Goal: Task Accomplishment & Management: Manage account settings

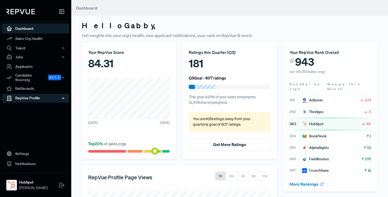
click at [41, 96] on div "RepVue Profile" at bounding box center [35, 98] width 67 height 9
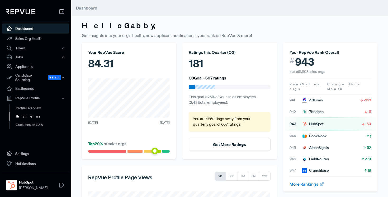
click at [31, 112] on link "Reviews" at bounding box center [42, 116] width 67 height 8
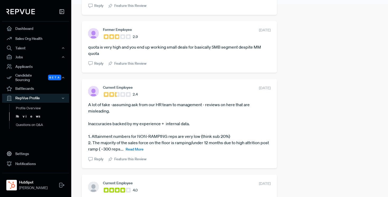
scroll to position [194, 0]
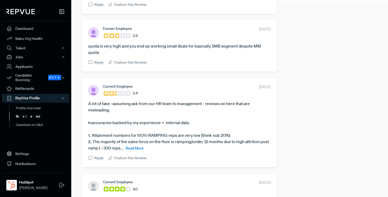
click at [144, 148] on span "Read More" at bounding box center [135, 148] width 18 height 5
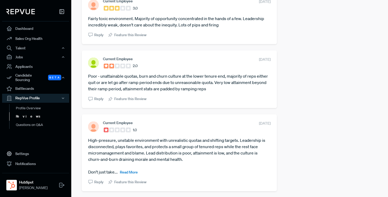
scroll to position [659, 0]
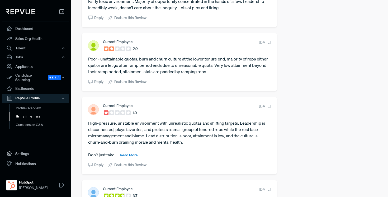
click at [132, 157] on span "Read More" at bounding box center [129, 154] width 18 height 5
click at [191, 158] on article "High-pressure, unstable environment with unrealistic quotas and shifting target…" at bounding box center [179, 139] width 182 height 38
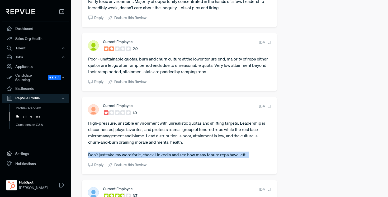
click at [191, 158] on article "High-pressure, unstable environment with unrealistic quotas and shifting target…" at bounding box center [179, 139] width 182 height 38
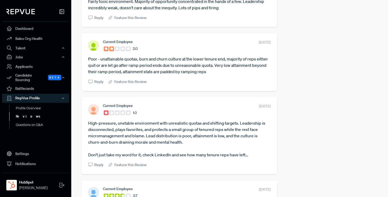
click at [175, 145] on article "High-pressure, unstable environment with unrealistic quotas and shifting target…" at bounding box center [179, 139] width 182 height 38
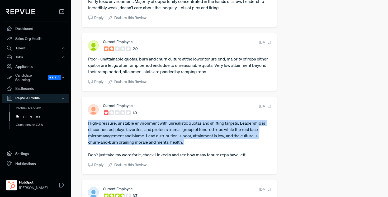
click at [175, 145] on article "High-pressure, unstable environment with unrealistic quotas and shifting target…" at bounding box center [179, 139] width 182 height 38
click at [178, 140] on article "High-pressure, unstable environment with unrealistic quotas and shifting target…" at bounding box center [179, 139] width 182 height 38
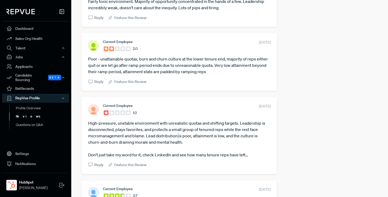
click at [178, 140] on article "High-pressure, unstable environment with unrealistic quotas and shifting target…" at bounding box center [179, 139] width 182 height 38
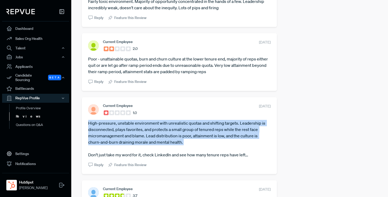
click at [178, 140] on article "High-pressure, unstable environment with unrealistic quotas and shifting target…" at bounding box center [179, 139] width 182 height 38
click at [183, 138] on article "High-pressure, unstable environment with unrealistic quotas and shifting target…" at bounding box center [179, 139] width 182 height 38
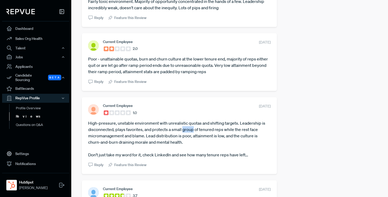
click at [183, 138] on article "High-pressure, unstable environment with unrealistic quotas and shifting target…" at bounding box center [179, 139] width 182 height 38
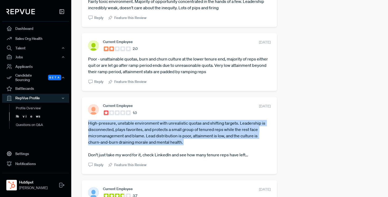
click at [183, 138] on article "High-pressure, unstable environment with unrealistic quotas and shifting target…" at bounding box center [179, 139] width 182 height 38
click at [171, 138] on article "High-pressure, unstable environment with unrealistic quotas and shifting target…" at bounding box center [179, 139] width 182 height 38
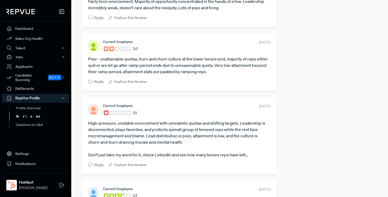
click at [171, 138] on article "High-pressure, unstable environment with unrealistic quotas and shifting target…" at bounding box center [179, 139] width 182 height 38
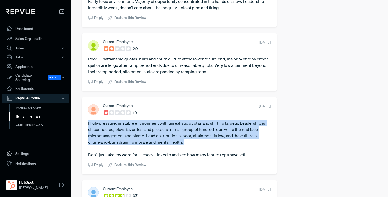
click at [171, 138] on article "High-pressure, unstable environment with unrealistic quotas and shifting target…" at bounding box center [179, 139] width 182 height 38
click at [170, 142] on article "High-pressure, unstable environment with unrealistic quotas and shifting target…" at bounding box center [179, 139] width 182 height 38
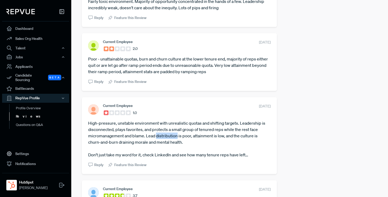
click at [170, 142] on article "High-pressure, unstable environment with unrealistic quotas and shifting target…" at bounding box center [179, 139] width 182 height 38
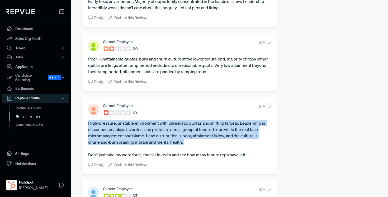
click at [170, 142] on article "High-pressure, unstable environment with unrealistic quotas and shifting target…" at bounding box center [179, 139] width 182 height 38
click at [171, 146] on article "High-pressure, unstable environment with unrealistic quotas and shifting target…" at bounding box center [179, 139] width 182 height 38
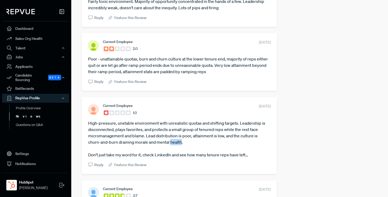
click at [171, 146] on article "High-pressure, unstable environment with unrealistic quotas and shifting target…" at bounding box center [179, 139] width 182 height 38
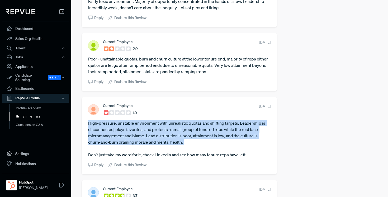
click at [171, 146] on article "High-pressure, unstable environment with unrealistic quotas and shifting target…" at bounding box center [179, 139] width 182 height 38
click at [174, 141] on article "High-pressure, unstable environment with unrealistic quotas and shifting target…" at bounding box center [179, 139] width 182 height 38
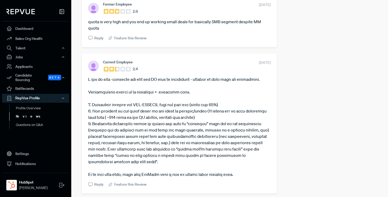
scroll to position [217, 0]
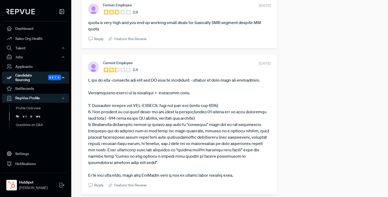
click at [33, 77] on div "Candidate Sourcing Beta" at bounding box center [35, 77] width 67 height 12
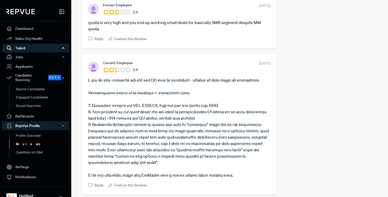
click at [63, 47] on icon "button" at bounding box center [63, 48] width 4 height 4
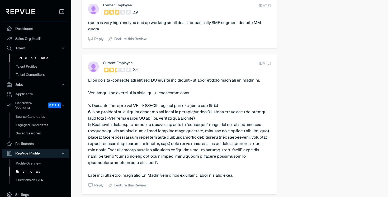
click at [31, 59] on link "Talent Data" at bounding box center [42, 58] width 67 height 8
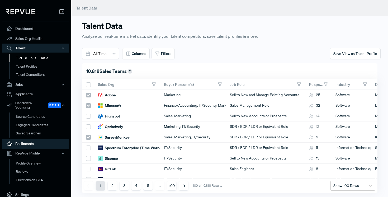
scroll to position [34, 0]
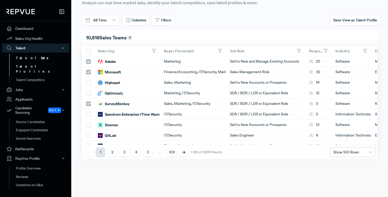
click at [36, 67] on link "Talent Profiles" at bounding box center [42, 68] width 67 height 13
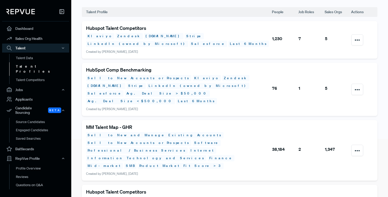
scroll to position [76, 0]
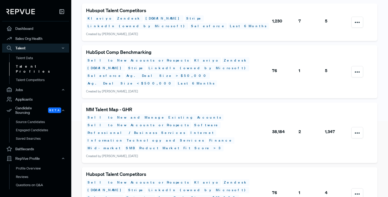
click at [124, 107] on h5 "MM Talent Map - GHR" at bounding box center [178, 110] width 185 height 6
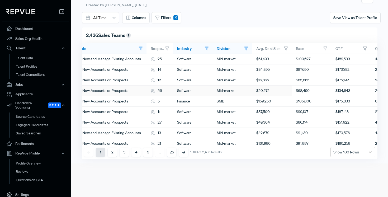
scroll to position [0, 158]
click at [194, 48] on span at bounding box center [194, 48] width 2 height 3
click at [205, 48] on icon at bounding box center [206, 48] width 5 height 5
click at [193, 49] on icon at bounding box center [194, 49] width 2 height 1
click at [208, 48] on icon at bounding box center [206, 48] width 5 height 5
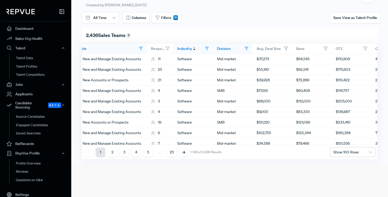
click at [207, 48] on use at bounding box center [206, 48] width 3 height 3
click at [168, 16] on span "Filters" at bounding box center [166, 18] width 10 height 6
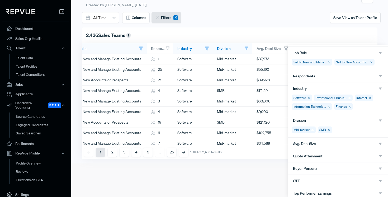
scroll to position [29, 0]
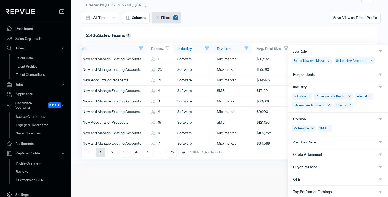
click at [358, 104] on div "Software Professional / Busin... Internet Information Technolo... Finance" at bounding box center [338, 103] width 100 height 20
click at [380, 87] on use "button" at bounding box center [380, 87] width 3 height 2
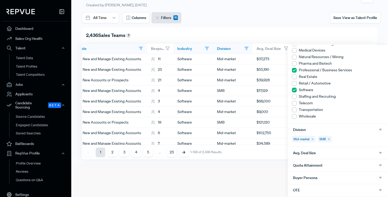
scroll to position [164, 0]
click at [293, 103] on div at bounding box center [294, 103] width 5 height 5
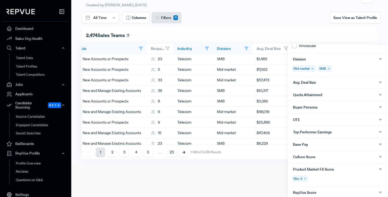
scroll to position [236, 0]
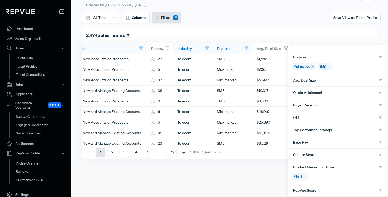
click at [358, 91] on div "Quota Attainment" at bounding box center [338, 92] width 90 height 5
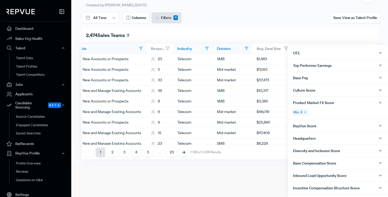
scroll to position [340, 0]
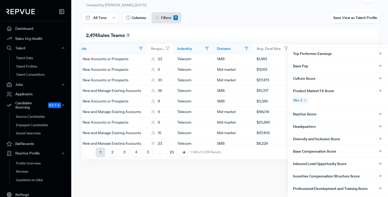
click at [304, 99] on icon at bounding box center [304, 100] width 3 height 3
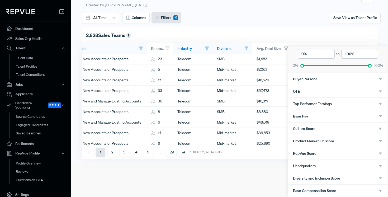
scroll to position [313, 0]
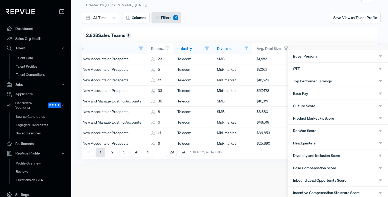
click at [315, 94] on div "Base Pay" at bounding box center [338, 93] width 90 height 5
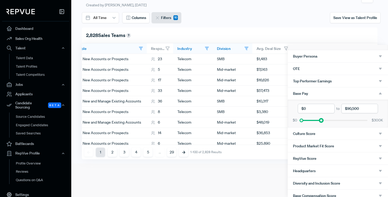
drag, startPoint x: 366, startPoint y: 121, endPoint x: 320, endPoint y: 123, distance: 46.2
click at [320, 123] on div "to $0 $300K" at bounding box center [338, 113] width 100 height 28
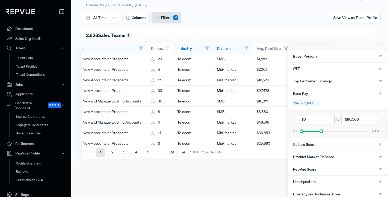
click at [358, 121] on input "currency" at bounding box center [359, 118] width 37 height 9
type input "$90"
click at [364, 119] on input "currency" at bounding box center [359, 118] width 37 height 9
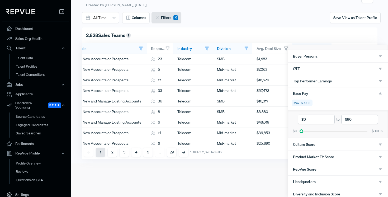
click at [364, 119] on input "currency" at bounding box center [359, 118] width 37 height 9
drag, startPoint x: 302, startPoint y: 131, endPoint x: 321, endPoint y: 131, distance: 19.8
click at [321, 131] on div at bounding box center [321, 131] width 4 height 4
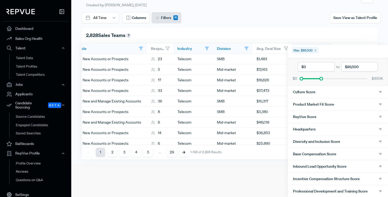
scroll to position [368, 0]
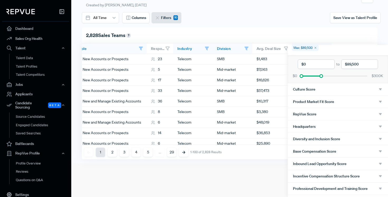
click at [333, 112] on div "RepVue Score" at bounding box center [338, 114] width 90 height 5
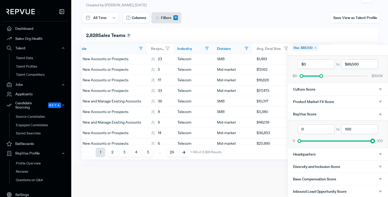
drag, startPoint x: 372, startPoint y: 141, endPoint x: 386, endPoint y: 145, distance: 14.3
click at [386, 145] on div "0 to 100 0 100" at bounding box center [338, 134] width 100 height 28
type input "85"
drag, startPoint x: 372, startPoint y: 140, endPoint x: 361, endPoint y: 141, distance: 11.4
click at [361, 141] on div at bounding box center [362, 141] width 4 height 4
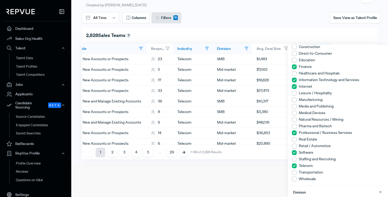
scroll to position [0, 0]
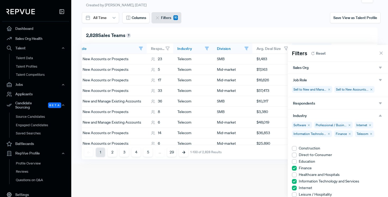
click at [332, 24] on div at bounding box center [194, 98] width 388 height 197
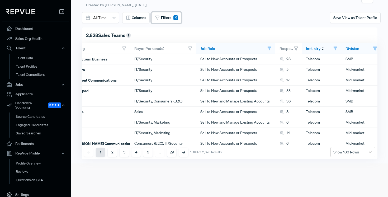
scroll to position [0, 42]
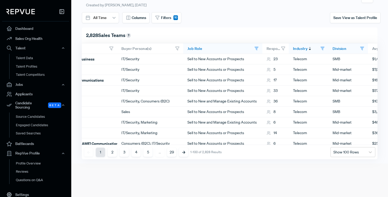
click at [322, 47] on use at bounding box center [322, 48] width 3 height 3
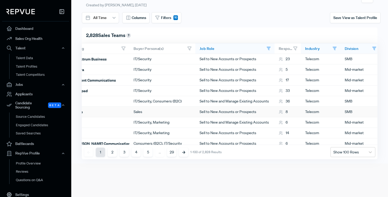
scroll to position [0, 0]
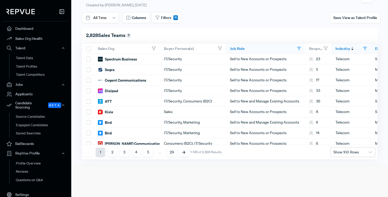
click at [353, 48] on span at bounding box center [352, 48] width 2 height 3
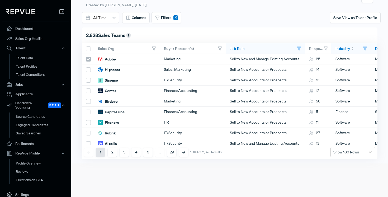
click at [353, 48] on span at bounding box center [352, 48] width 2 height 3
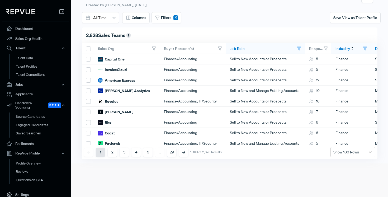
click at [353, 48] on span at bounding box center [352, 48] width 2 height 3
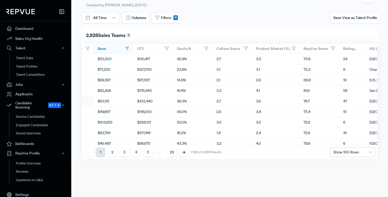
scroll to position [0, 410]
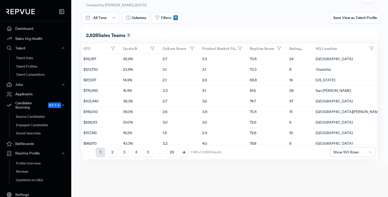
click at [296, 47] on span "Ratings Count" at bounding box center [296, 48] width 14 height 5
click at [293, 50] on span "Ratings Count" at bounding box center [296, 48] width 14 height 5
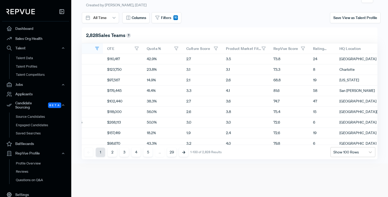
scroll to position [0, 386]
click at [283, 47] on span "RepVue Score" at bounding box center [286, 48] width 24 height 5
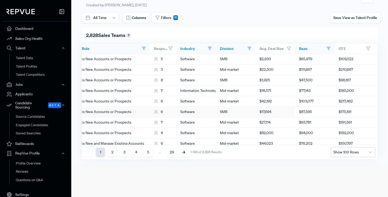
scroll to position [0, 0]
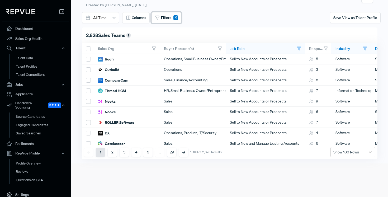
click at [163, 19] on span "Filters" at bounding box center [166, 18] width 10 height 6
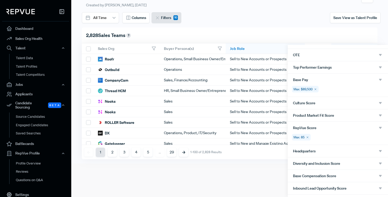
scroll to position [156, 0]
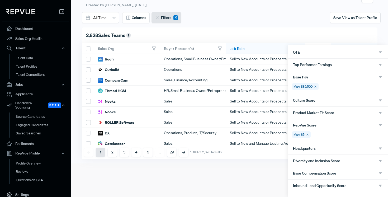
click at [307, 134] on icon at bounding box center [307, 134] width 3 height 3
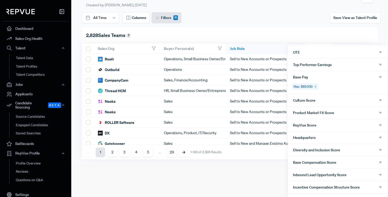
click at [257, 178] on div at bounding box center [194, 98] width 388 height 197
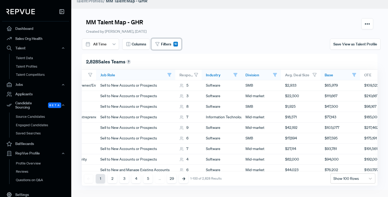
scroll to position [3, 0]
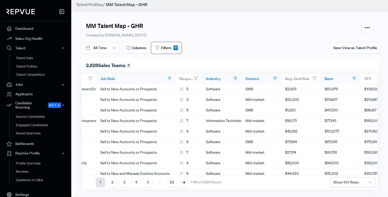
click at [169, 48] on span "Filters" at bounding box center [166, 48] width 10 height 6
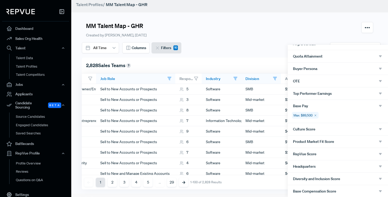
scroll to position [167, 0]
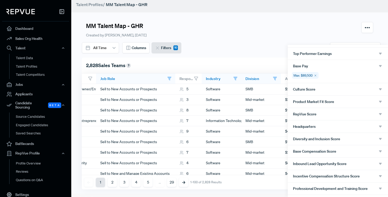
click at [248, 32] on div at bounding box center [194, 98] width 388 height 197
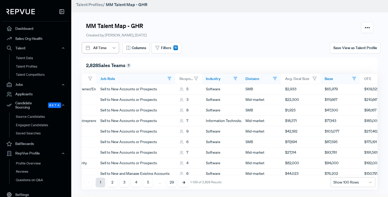
click at [103, 49] on div at bounding box center [99, 48] width 13 height 7
click at [108, 69] on div "Last 12 Months" at bounding box center [100, 71] width 37 height 10
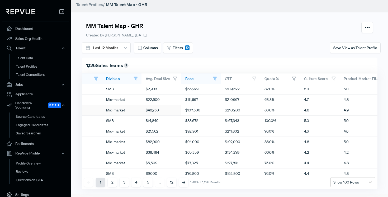
scroll to position [0, 267]
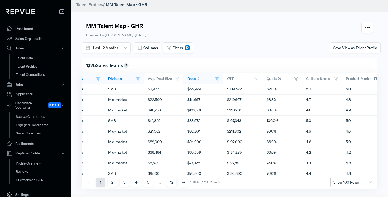
click at [194, 80] on span "Base" at bounding box center [191, 78] width 9 height 5
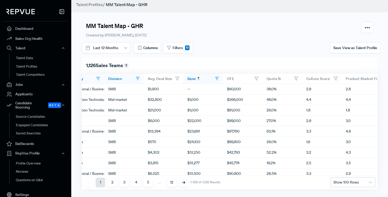
click at [194, 80] on span "Base" at bounding box center [191, 78] width 9 height 5
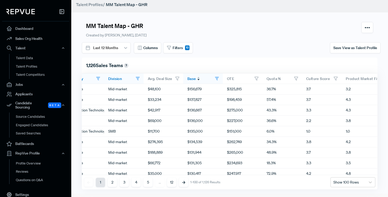
click at [218, 79] on icon at bounding box center [216, 78] width 5 height 5
click at [217, 78] on use at bounding box center [216, 78] width 3 height 3
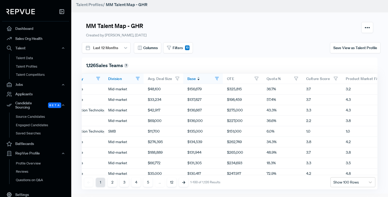
click at [217, 78] on use at bounding box center [216, 78] width 3 height 3
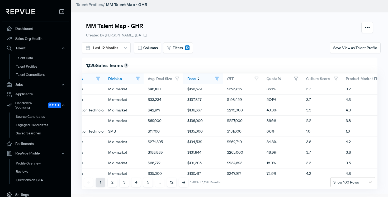
click at [217, 78] on use at bounding box center [216, 78] width 3 height 3
click at [187, 48] on div "10" at bounding box center [187, 47] width 4 height 5
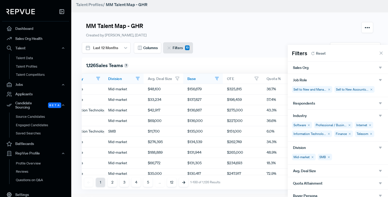
click at [319, 51] on span "Reset" at bounding box center [321, 54] width 10 height 6
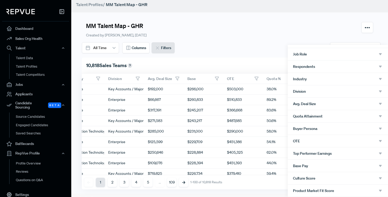
scroll to position [58, 0]
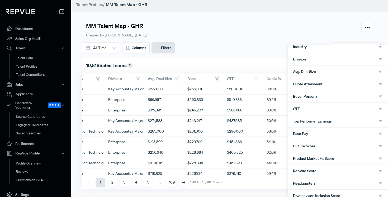
click at [307, 134] on span "Base Pay" at bounding box center [300, 133] width 15 height 4
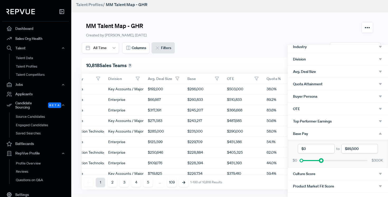
drag, startPoint x: 368, startPoint y: 161, endPoint x: 322, endPoint y: 163, distance: 46.5
click at [322, 163] on div "$0 $300K" at bounding box center [338, 160] width 92 height 6
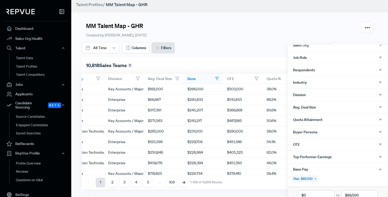
scroll to position [0, 0]
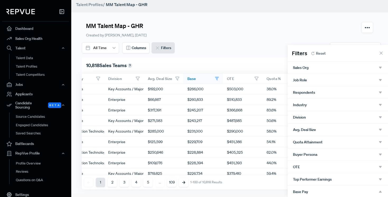
click at [316, 81] on div "Job Role" at bounding box center [338, 80] width 90 height 5
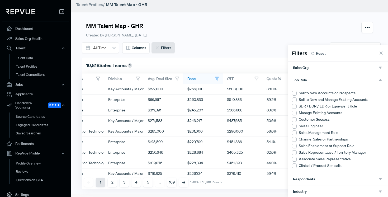
click at [295, 94] on div at bounding box center [294, 93] width 5 height 5
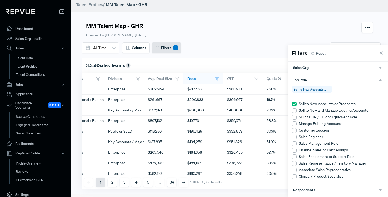
click at [295, 110] on div at bounding box center [294, 110] width 5 height 5
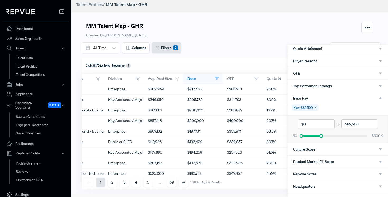
scroll to position [251, 0]
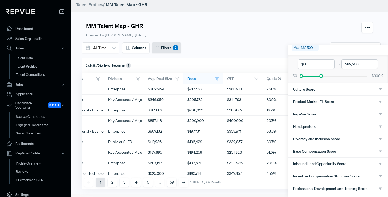
click at [327, 27] on div at bounding box center [194, 98] width 388 height 197
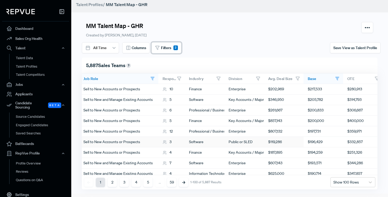
scroll to position [0, 0]
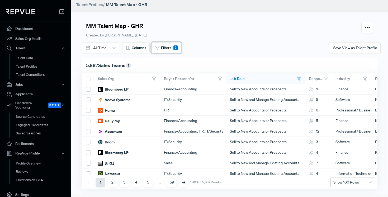
click at [167, 46] on span "Filters" at bounding box center [166, 48] width 10 height 6
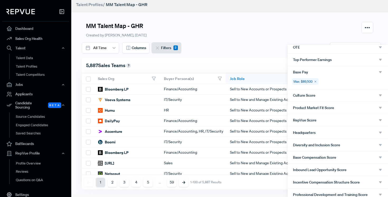
scroll to position [130, 0]
click at [323, 80] on div "Max: $89,500" at bounding box center [338, 84] width 100 height 11
click at [308, 82] on div "Max: $89,500" at bounding box center [305, 82] width 27 height 7
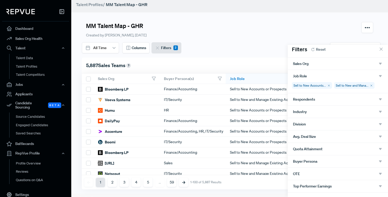
scroll to position [0, 0]
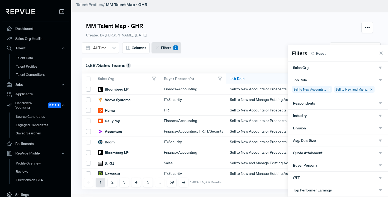
click at [311, 117] on div "Industry" at bounding box center [338, 115] width 90 height 5
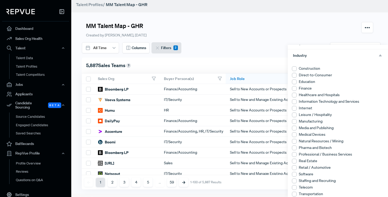
scroll to position [54, 0]
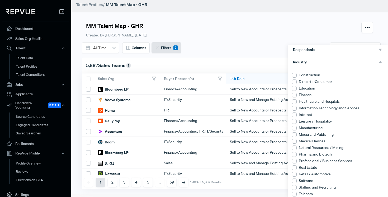
click at [294, 75] on div at bounding box center [294, 75] width 5 height 5
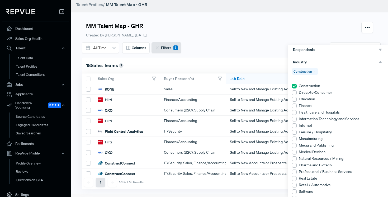
click at [293, 86] on use at bounding box center [294, 86] width 5 height 5
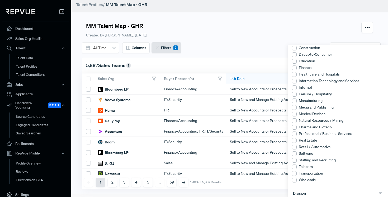
scroll to position [65, 0]
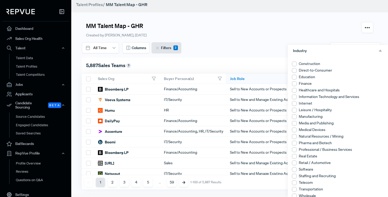
click at [279, 36] on div at bounding box center [194, 98] width 388 height 197
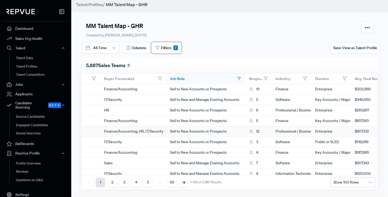
scroll to position [0, 0]
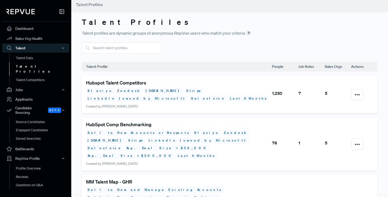
scroll to position [20, 0]
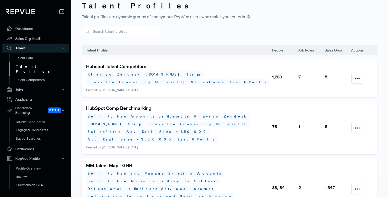
click at [117, 163] on h5 "MM Talent Map - GHR" at bounding box center [178, 166] width 185 height 6
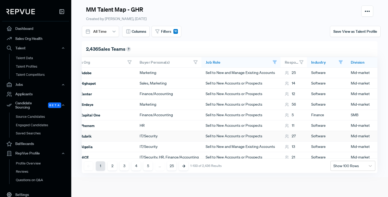
scroll to position [0, 26]
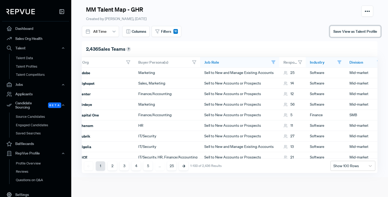
click at [354, 32] on span "Save View as Talent Profile" at bounding box center [355, 31] width 44 height 5
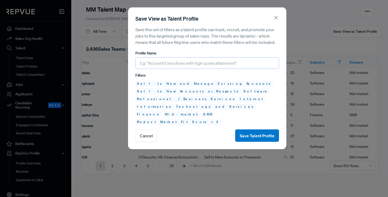
click at [187, 66] on input "text" at bounding box center [207, 63] width 144 height 12
click at [198, 47] on div "Save View as Talent Profile Save this set of filters as a talent profile can tr…" at bounding box center [207, 78] width 152 height 135
click at [278, 20] on icon at bounding box center [276, 18] width 6 height 6
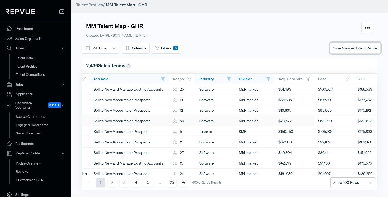
scroll to position [0, 0]
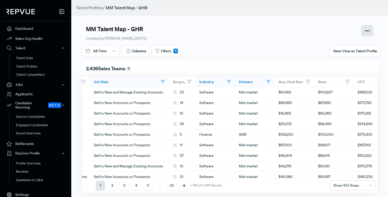
click at [366, 28] on icon "button" at bounding box center [367, 30] width 7 height 7
click at [292, 18] on div "MM Talent Map - GHR Created by [PERSON_NAME], [DATE] Delete All Time Columns Fi…" at bounding box center [229, 98] width 317 height 197
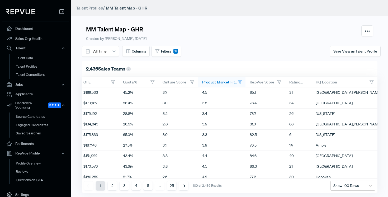
scroll to position [2, 410]
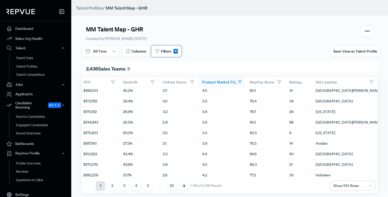
click at [171, 52] on button "Filters 10" at bounding box center [166, 51] width 30 height 11
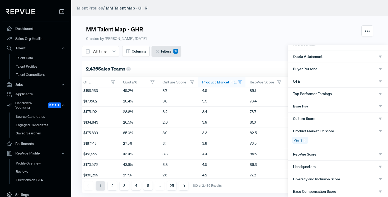
scroll to position [131, 0]
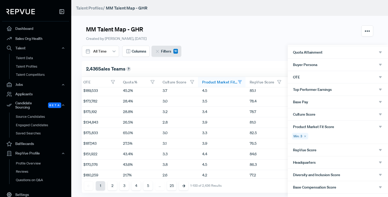
click at [305, 136] on icon at bounding box center [304, 136] width 3 height 3
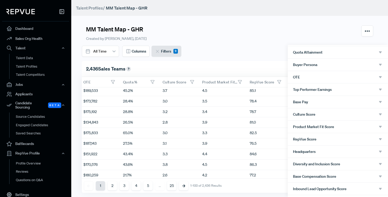
scroll to position [0, 410]
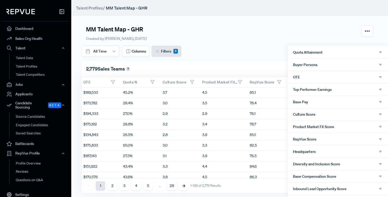
click at [311, 104] on div "Base Pay" at bounding box center [338, 101] width 90 height 5
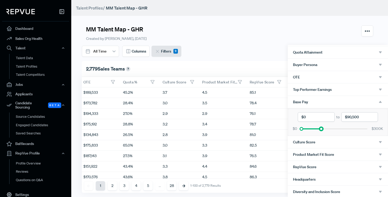
drag, startPoint x: 367, startPoint y: 128, endPoint x: 321, endPoint y: 131, distance: 46.2
click at [321, 131] on div "$0 $300K" at bounding box center [338, 129] width 92 height 6
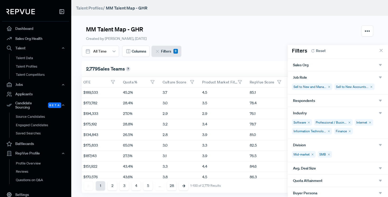
scroll to position [3, 0]
click at [368, 129] on div "Software Professional / Busin... Internet Information Technolo... Finance" at bounding box center [338, 128] width 100 height 20
click at [381, 112] on icon "button" at bounding box center [380, 112] width 5 height 5
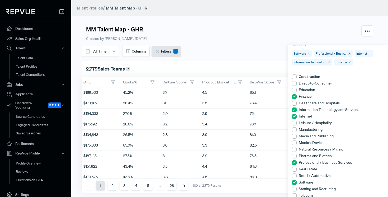
scroll to position [75, 0]
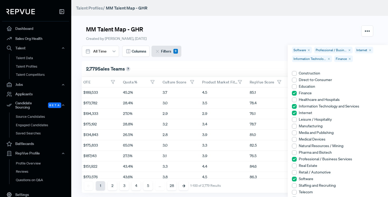
click at [294, 87] on div at bounding box center [294, 86] width 5 height 5
click at [295, 71] on div at bounding box center [294, 73] width 5 height 5
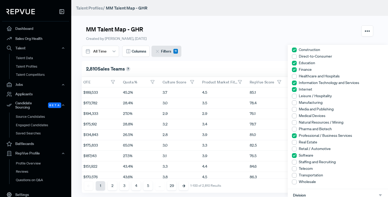
scroll to position [107, 0]
click at [295, 103] on div at bounding box center [294, 102] width 5 height 5
click at [295, 109] on div at bounding box center [294, 109] width 5 height 5
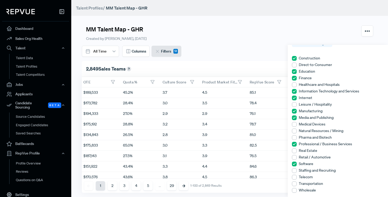
scroll to position [116, 0]
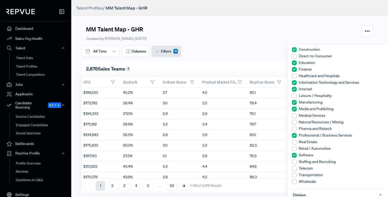
click at [295, 127] on div at bounding box center [294, 128] width 5 height 5
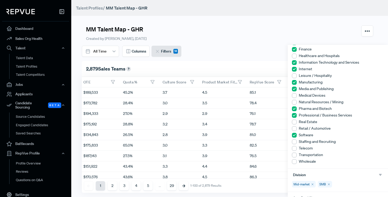
scroll to position [137, 0]
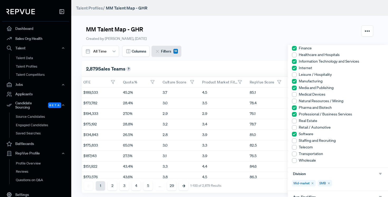
click at [295, 121] on div at bounding box center [294, 120] width 5 height 5
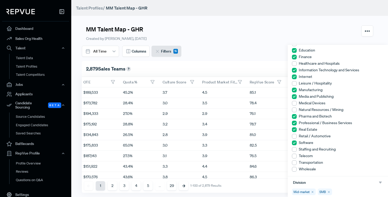
scroll to position [146, 0]
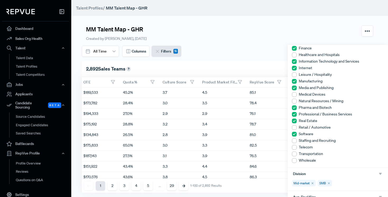
click at [294, 128] on div at bounding box center [294, 127] width 5 height 5
click at [295, 147] on div at bounding box center [294, 147] width 5 height 5
click at [295, 154] on div at bounding box center [294, 153] width 5 height 5
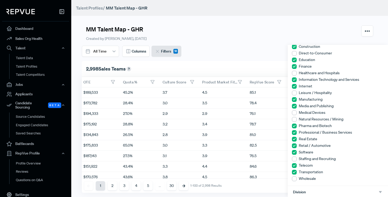
scroll to position [0, 0]
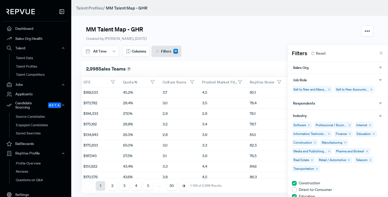
click at [380, 52] on use at bounding box center [381, 53] width 3 height 3
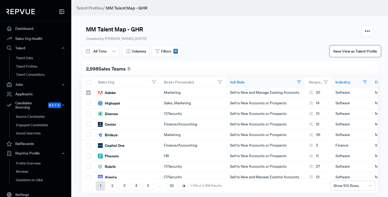
click at [363, 53] on span "Save View as Talent Profile" at bounding box center [355, 51] width 44 height 5
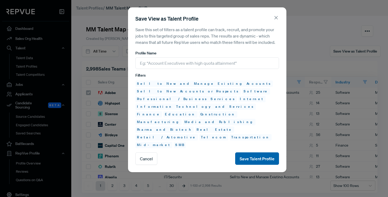
click at [252, 152] on button "Save Talent Profile" at bounding box center [257, 158] width 44 height 12
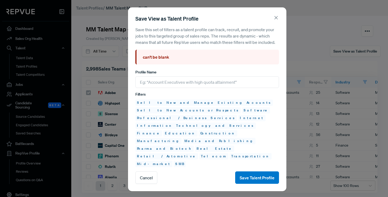
click at [278, 15] on icon at bounding box center [276, 18] width 6 height 6
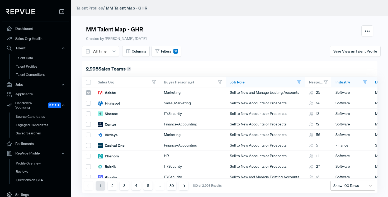
click at [315, 37] on div "MM Talent Map - GHR Created by [PERSON_NAME], [DATE] Delete" at bounding box center [229, 33] width 295 height 25
click at [371, 33] on button "button" at bounding box center [367, 30] width 12 height 11
click at [262, 38] on div "MM Talent Map - GHR Created by [PERSON_NAME], [DATE] Delete" at bounding box center [229, 33] width 295 height 25
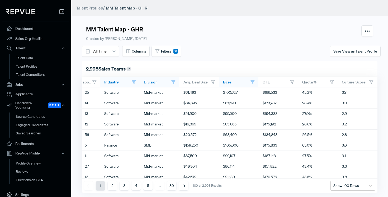
click at [240, 45] on div "MM Talent Map - GHR Created by [PERSON_NAME], [DATE] Delete" at bounding box center [229, 33] width 295 height 25
click at [365, 52] on span "Save View as Talent Profile" at bounding box center [355, 51] width 44 height 5
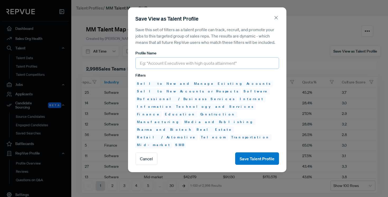
click at [183, 67] on input "text" at bounding box center [207, 63] width 144 height 12
type input "MM Talent Map - GHR 2.0"
click at [249, 152] on button "Save Talent Profile" at bounding box center [257, 158] width 44 height 12
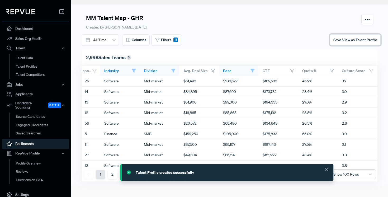
scroll to position [17, 0]
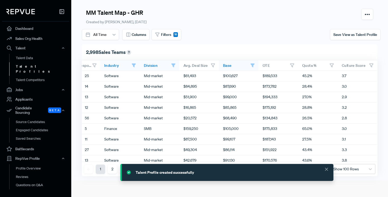
click at [29, 66] on link "Talent Profiles" at bounding box center [42, 68] width 67 height 13
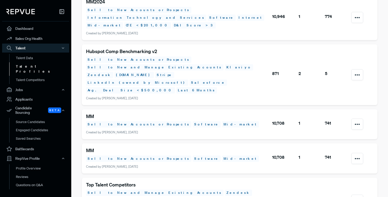
scroll to position [531, 0]
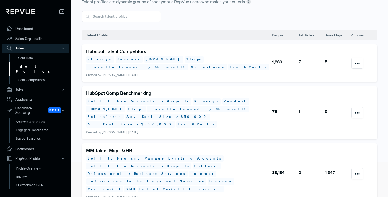
scroll to position [88, 0]
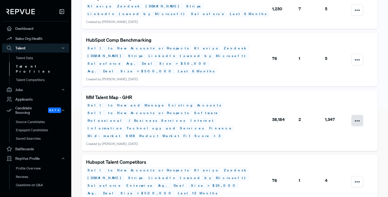
click at [357, 120] on use "button" at bounding box center [357, 120] width 4 height 1
click at [341, 129] on link "Delete" at bounding box center [338, 134] width 45 height 10
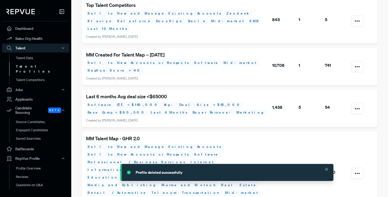
scroll to position [553, 0]
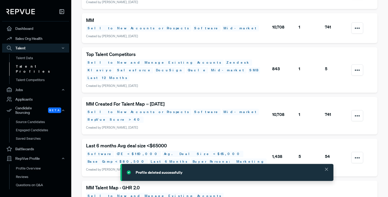
click at [127, 185] on h5 "MM Talent Map - GHR 2.0" at bounding box center [178, 188] width 185 height 6
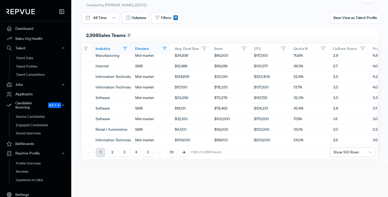
scroll to position [953, 240]
click at [136, 18] on span "Columns" at bounding box center [139, 18] width 15 height 6
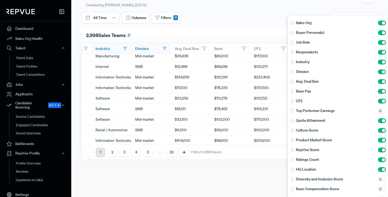
click at [251, 20] on div at bounding box center [194, 98] width 388 height 197
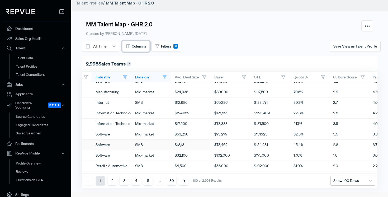
scroll to position [939, 240]
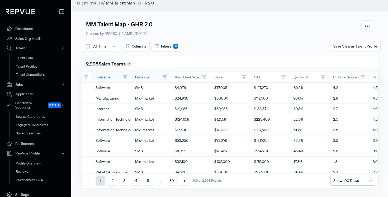
click at [265, 31] on div "MM Talent Map - GHR 2.0 Created by [PERSON_NAME], [DATE]" at bounding box center [229, 28] width 295 height 25
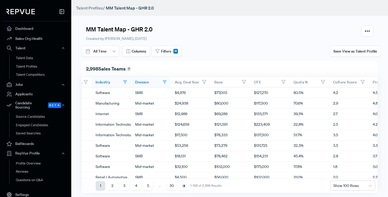
scroll to position [1, 0]
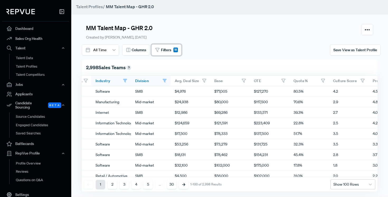
click at [170, 51] on span "Filters" at bounding box center [166, 50] width 10 height 6
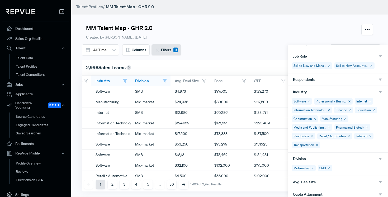
scroll to position [0, 0]
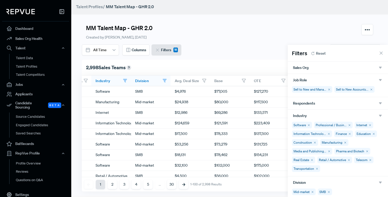
click at [308, 125] on icon at bounding box center [308, 124] width 3 height 3
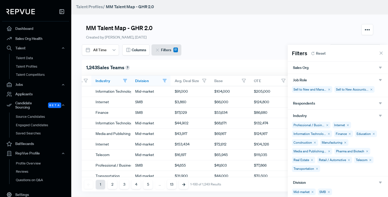
scroll to position [0, 240]
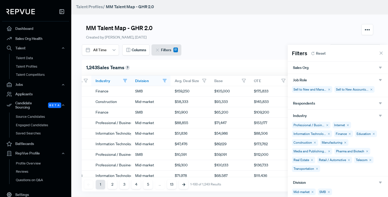
click at [308, 125] on div "Professional / Busin..." at bounding box center [311, 125] width 39 height 7
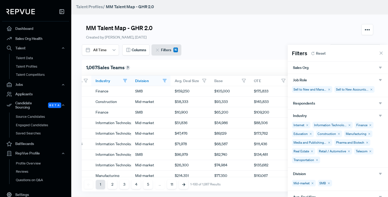
click at [307, 125] on use at bounding box center [307, 125] width 2 height 2
click at [307, 125] on div "Information Technolo..." at bounding box center [312, 125] width 40 height 7
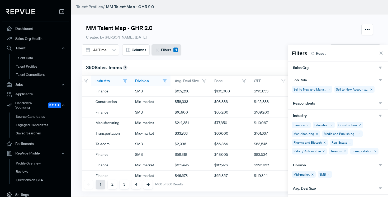
click at [307, 125] on use at bounding box center [308, 125] width 2 height 2
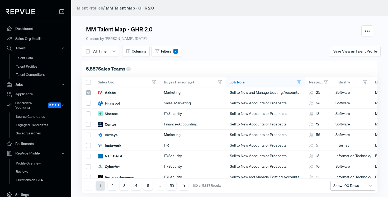
scroll to position [0, 240]
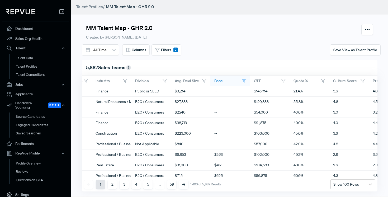
click at [220, 81] on span "Base" at bounding box center [218, 80] width 9 height 5
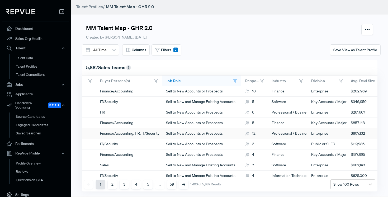
scroll to position [0, 0]
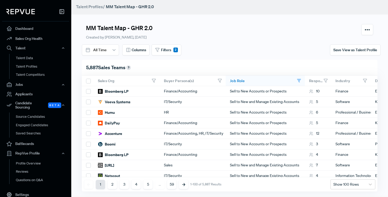
click at [63, 9] on use at bounding box center [62, 11] width 4 height 4
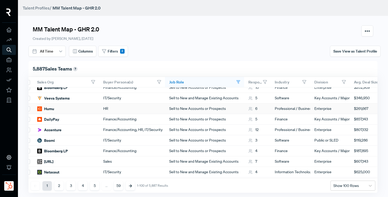
scroll to position [5, 6]
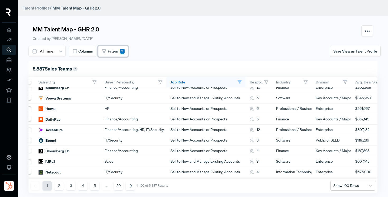
click at [113, 51] on span "Filters" at bounding box center [113, 52] width 10 height 6
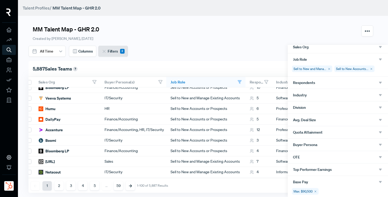
scroll to position [93, 0]
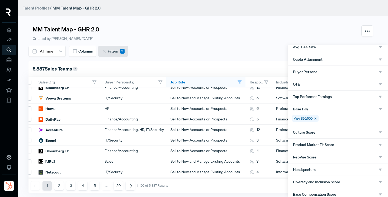
click at [302, 119] on div "Max: $90,500" at bounding box center [305, 118] width 27 height 7
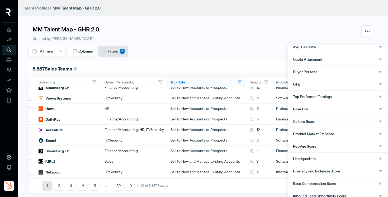
scroll to position [0, 6]
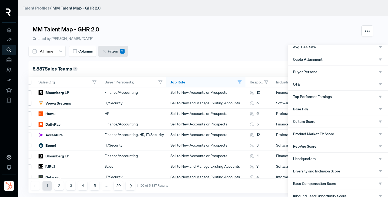
click at [306, 112] on div "Base Pay" at bounding box center [338, 109] width 100 height 12
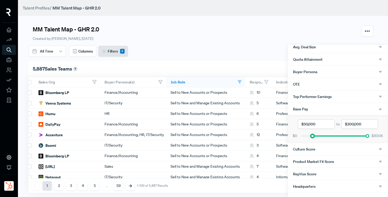
drag, startPoint x: 301, startPoint y: 137, endPoint x: 312, endPoint y: 139, distance: 11.3
click at [312, 139] on div "to $0 $300K" at bounding box center [338, 129] width 100 height 28
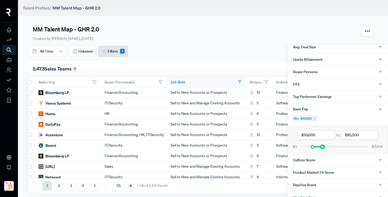
drag, startPoint x: 367, startPoint y: 146, endPoint x: 322, endPoint y: 147, distance: 45.1
click at [322, 147] on div at bounding box center [323, 147] width 4 height 4
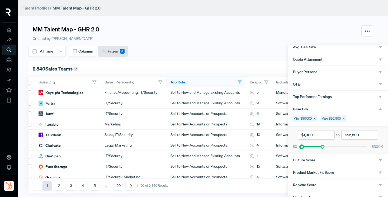
drag, startPoint x: 312, startPoint y: 147, endPoint x: 302, endPoint y: 149, distance: 10.9
click at [302, 149] on div "$0 $300K" at bounding box center [338, 147] width 92 height 6
click at [233, 56] on div at bounding box center [194, 98] width 388 height 197
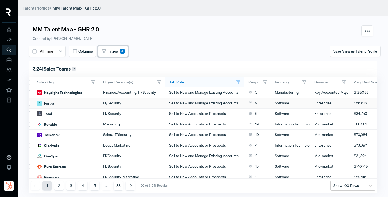
scroll to position [0, 0]
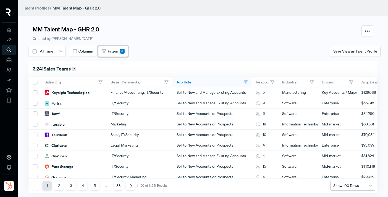
click at [119, 52] on button "Filters 3" at bounding box center [113, 51] width 30 height 11
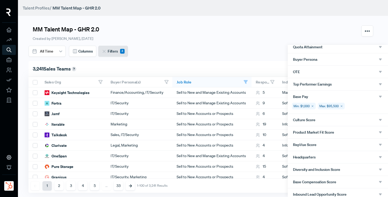
scroll to position [107, 0]
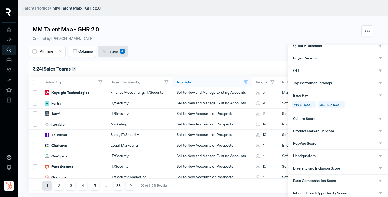
click at [314, 144] on span "RepVue Score" at bounding box center [304, 143] width 23 height 4
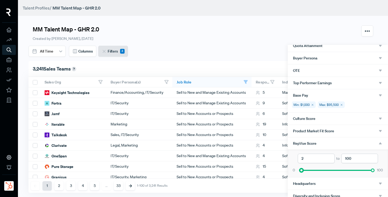
type input "1"
click at [300, 170] on div at bounding box center [300, 170] width 4 height 4
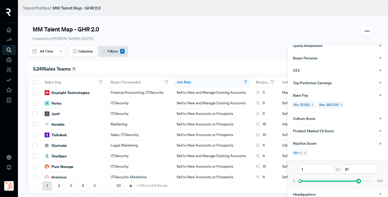
type input "80"
drag, startPoint x: 373, startPoint y: 181, endPoint x: 359, endPoint y: 180, distance: 14.5
click at [359, 180] on div at bounding box center [358, 181] width 4 height 4
click at [255, 62] on div at bounding box center [194, 98] width 388 height 197
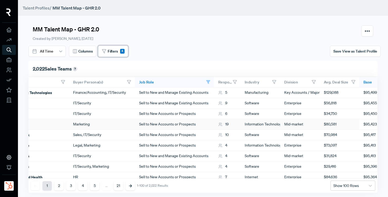
scroll to position [0, 0]
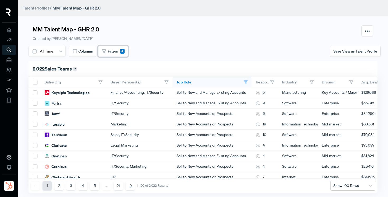
click at [116, 55] on button "Filters 4" at bounding box center [113, 51] width 30 height 11
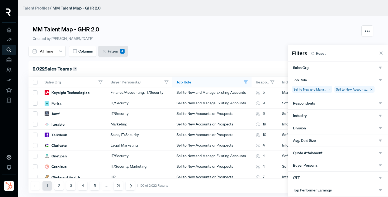
click at [307, 126] on div "Division" at bounding box center [338, 128] width 90 height 5
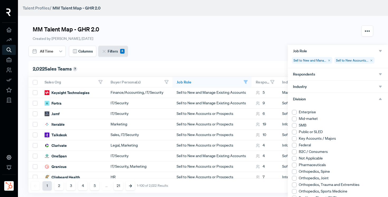
scroll to position [33, 0]
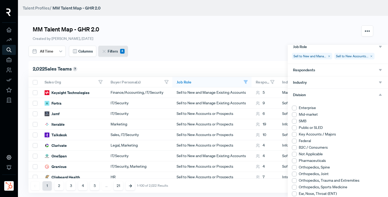
click at [294, 121] on div at bounding box center [294, 121] width 5 height 5
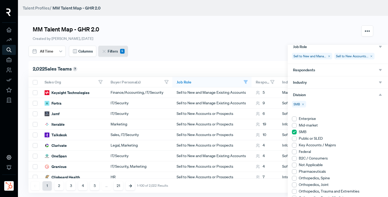
click at [294, 115] on div "Enterprise Mid-market SMB Public or SLED Key Accounts / Majors Federal B2C / Co…" at bounding box center [338, 185] width 100 height 146
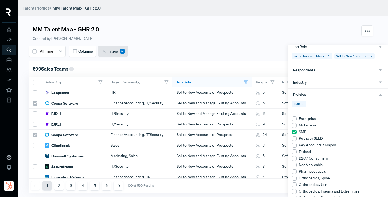
click at [294, 127] on div at bounding box center [294, 125] width 5 height 5
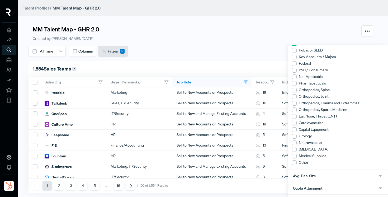
scroll to position [87, 0]
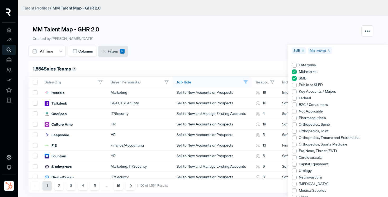
click at [231, 57] on div at bounding box center [194, 98] width 388 height 197
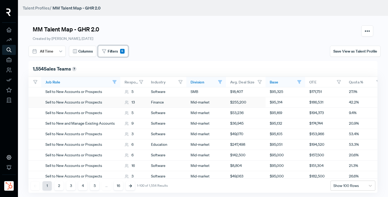
scroll to position [0, 131]
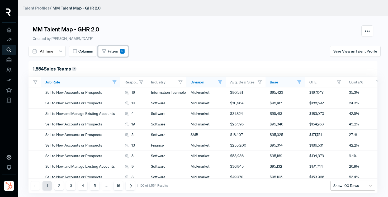
click at [111, 52] on span "Filters" at bounding box center [113, 52] width 10 height 6
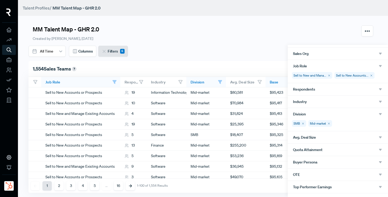
scroll to position [15, 0]
click at [314, 136] on span "Avg. Deal Size" at bounding box center [304, 137] width 23 height 4
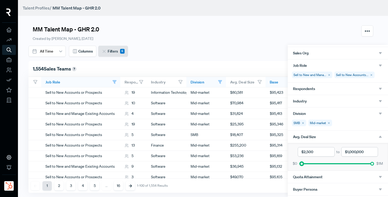
click at [301, 164] on div at bounding box center [302, 164] width 4 height 4
click at [302, 164] on div at bounding box center [302, 164] width 4 height 4
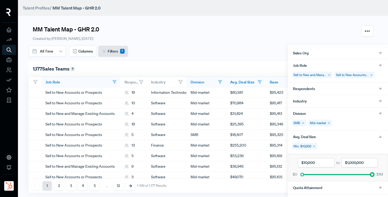
drag, startPoint x: 372, startPoint y: 174, endPoint x: 388, endPoint y: 180, distance: 16.7
click at [388, 180] on div "to $0 $1M" at bounding box center [338, 168] width 100 height 28
click at [314, 147] on icon at bounding box center [313, 146] width 3 height 3
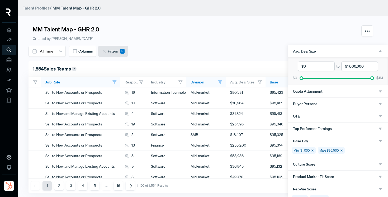
scroll to position [100, 0]
click at [325, 90] on div "Quota Attainment" at bounding box center [338, 91] width 90 height 5
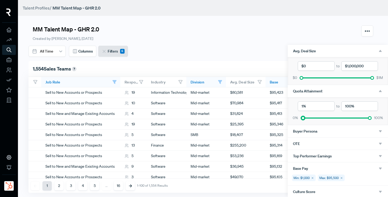
click at [303, 119] on div at bounding box center [303, 118] width 4 height 4
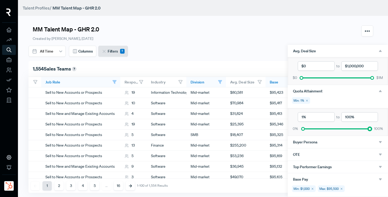
drag, startPoint x: 370, startPoint y: 129, endPoint x: 388, endPoint y: 133, distance: 17.7
click at [388, 133] on div "to 0% 100%" at bounding box center [338, 122] width 100 height 28
click at [306, 100] on icon at bounding box center [306, 100] width 3 height 3
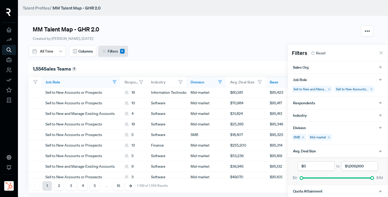
scroll to position [0, 0]
click at [357, 69] on div "Sales Org" at bounding box center [338, 67] width 90 height 5
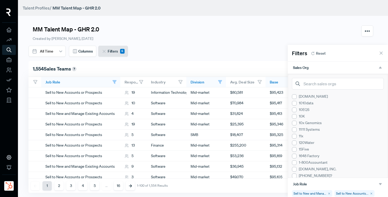
click at [357, 69] on div "Sales Org" at bounding box center [338, 67] width 90 height 5
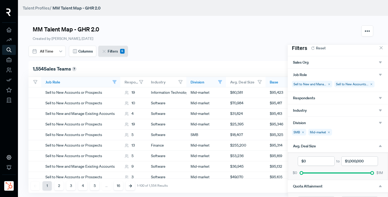
scroll to position [6, 0]
click at [322, 113] on div "Industry" at bounding box center [338, 110] width 100 height 12
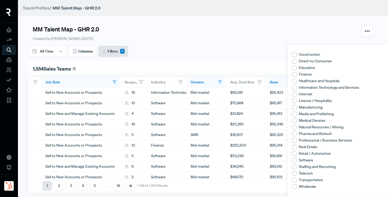
scroll to position [74, 0]
click at [294, 94] on div at bounding box center [294, 94] width 5 height 5
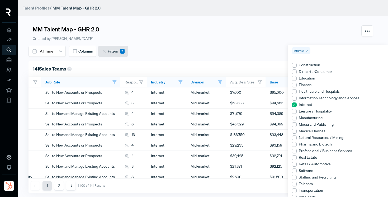
click at [294, 98] on div at bounding box center [294, 98] width 5 height 5
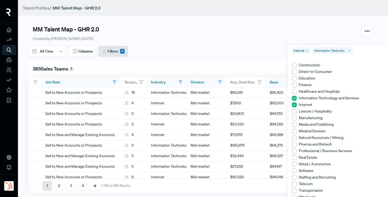
click at [294, 85] on div at bounding box center [294, 85] width 5 height 5
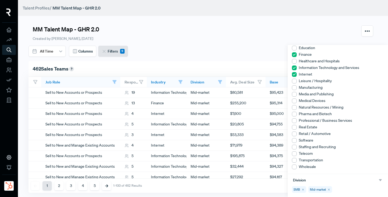
scroll to position [106, 0]
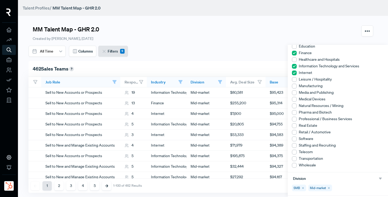
click at [294, 87] on div at bounding box center [294, 86] width 5 height 5
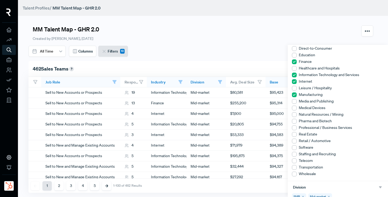
scroll to position [115, 0]
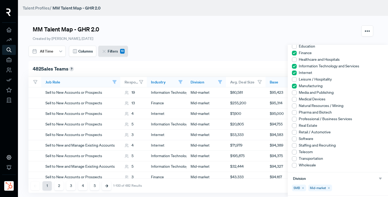
click at [294, 93] on div at bounding box center [294, 92] width 5 height 5
click at [294, 118] on div at bounding box center [294, 119] width 5 height 5
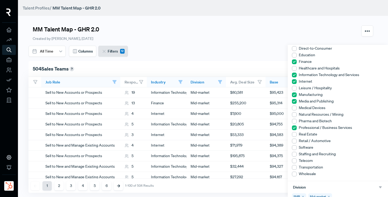
scroll to position [124, 0]
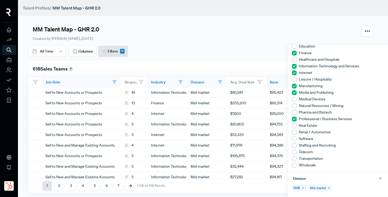
click at [294, 139] on div at bounding box center [294, 138] width 5 height 5
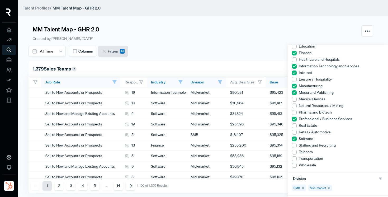
click at [294, 145] on div at bounding box center [294, 145] width 5 height 5
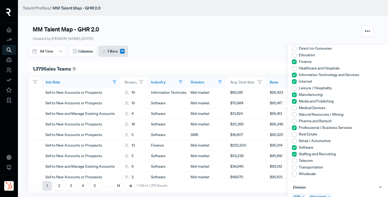
scroll to position [132, 0]
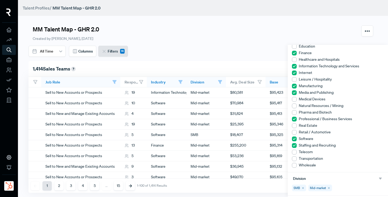
click at [294, 152] on div at bounding box center [294, 152] width 5 height 5
click at [294, 159] on div at bounding box center [294, 158] width 5 height 5
click at [294, 159] on use at bounding box center [294, 158] width 5 height 5
click at [294, 159] on div at bounding box center [294, 158] width 5 height 5
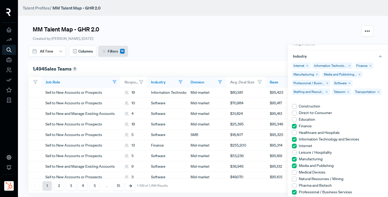
scroll to position [57, 0]
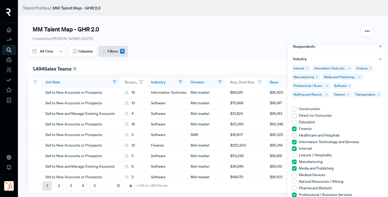
click at [368, 94] on div "Transportation" at bounding box center [367, 94] width 28 height 7
click at [341, 96] on div "Telecom" at bounding box center [341, 94] width 19 height 7
click at [314, 95] on div "Staffing and Recruit..." at bounding box center [311, 94] width 38 height 7
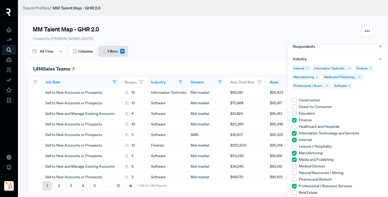
click at [315, 85] on div "Professional / Busin..." at bounding box center [311, 85] width 39 height 7
click at [342, 85] on div "Internet Information Technolo... Finance Manufacturing Media and Publishing... …" at bounding box center [338, 79] width 100 height 28
click at [338, 76] on div "Media and Publishing..." at bounding box center [342, 77] width 40 height 7
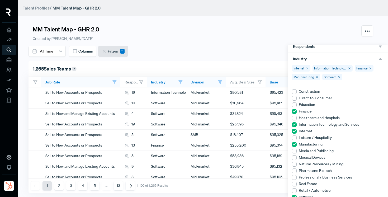
click at [309, 76] on div "Manufacturing" at bounding box center [306, 77] width 28 height 7
click at [306, 69] on icon at bounding box center [306, 68] width 3 height 3
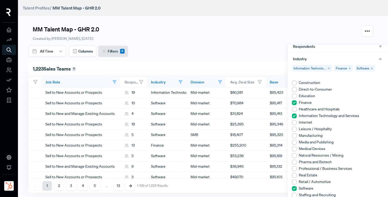
click at [328, 69] on icon at bounding box center [328, 68] width 3 height 3
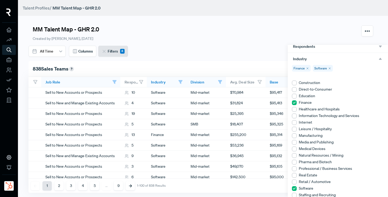
click at [318, 70] on div "Software" at bounding box center [323, 68] width 20 height 7
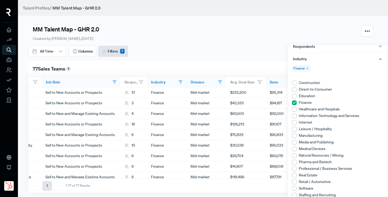
click at [303, 69] on div "Finance" at bounding box center [301, 68] width 19 height 7
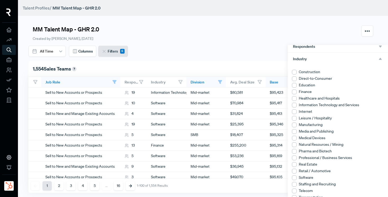
click at [380, 59] on use "button" at bounding box center [380, 59] width 3 height 2
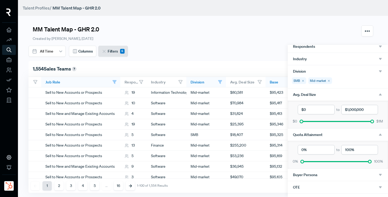
click at [380, 92] on icon "button" at bounding box center [380, 94] width 5 height 5
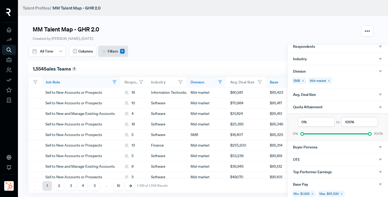
click at [381, 148] on icon "button" at bounding box center [380, 147] width 5 height 5
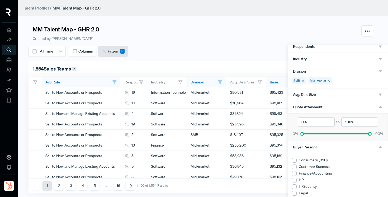
click at [381, 148] on use "button" at bounding box center [380, 147] width 3 height 2
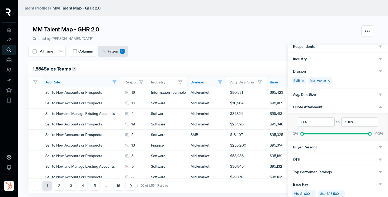
click at [381, 106] on icon "button" at bounding box center [380, 106] width 5 height 5
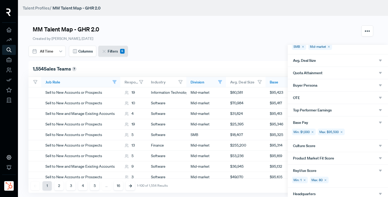
scroll to position [98, 0]
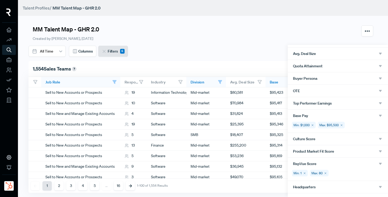
click at [382, 117] on icon "button" at bounding box center [380, 115] width 5 height 5
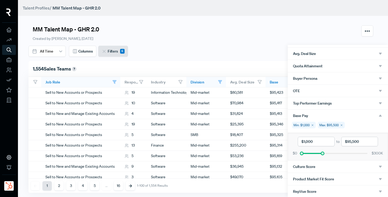
click at [382, 117] on icon "button" at bounding box center [380, 115] width 5 height 5
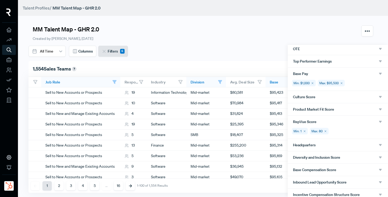
scroll to position [141, 0]
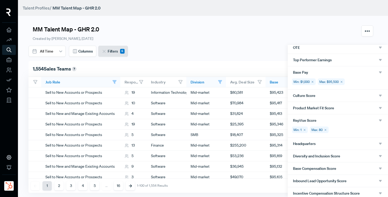
click at [338, 108] on div "Product Market Fit Score" at bounding box center [338, 108] width 90 height 5
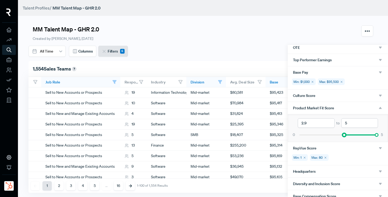
type input "3"
drag, startPoint x: 300, startPoint y: 136, endPoint x: 346, endPoint y: 136, distance: 45.9
click at [346, 136] on div at bounding box center [337, 135] width 77 height 4
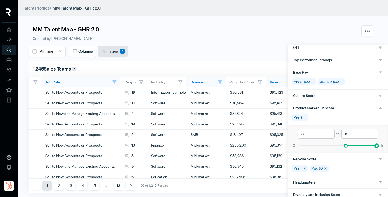
type input "4.9"
click at [376, 147] on div at bounding box center [375, 146] width 4 height 4
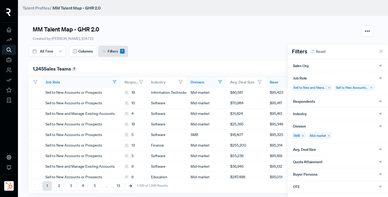
scroll to position [0, 0]
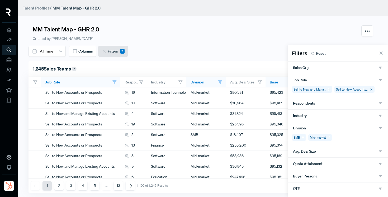
click at [319, 103] on div "Respondents" at bounding box center [338, 103] width 90 height 5
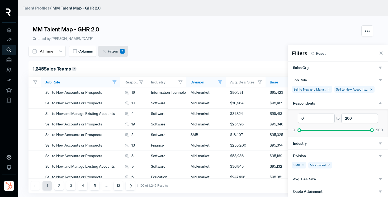
click at [319, 103] on div "Respondents" at bounding box center [338, 103] width 90 height 5
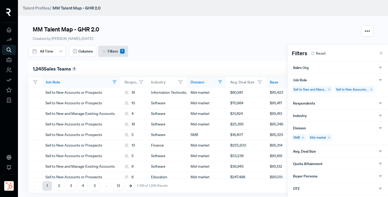
click at [247, 52] on div at bounding box center [194, 98] width 388 height 197
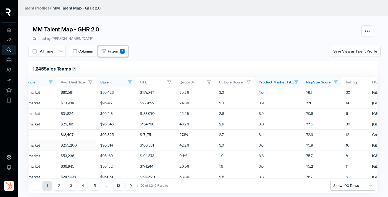
scroll to position [0, 331]
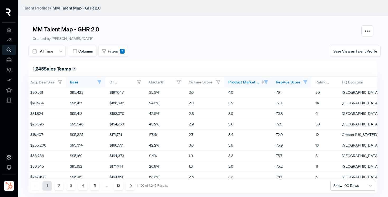
click at [233, 82] on span "Product Market Fit Score" at bounding box center [244, 82] width 32 height 5
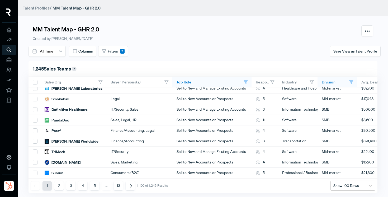
scroll to position [0, 0]
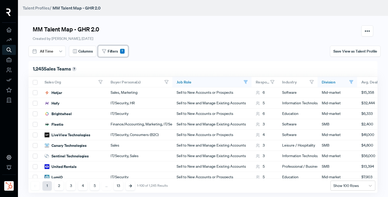
click at [114, 52] on span "Filters" at bounding box center [113, 52] width 10 height 6
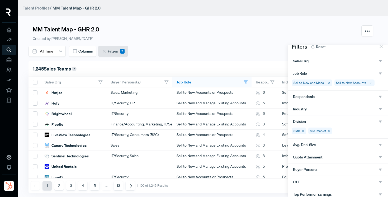
scroll to position [8, 0]
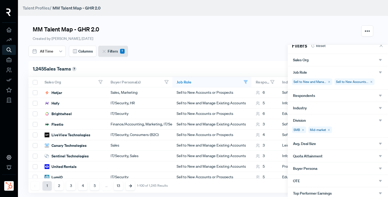
click at [323, 98] on div "Respondents" at bounding box center [338, 95] width 90 height 5
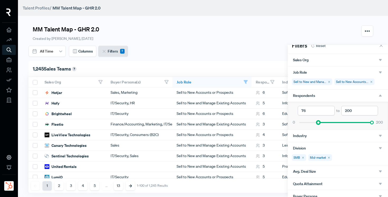
drag, startPoint x: 298, startPoint y: 123, endPoint x: 330, endPoint y: 124, distance: 31.1
click at [320, 124] on div at bounding box center [318, 123] width 4 height 4
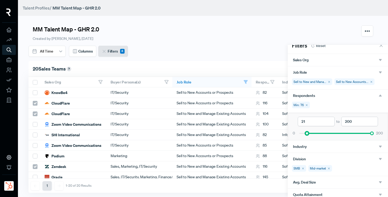
type input "20"
drag, startPoint x: 326, startPoint y: 133, endPoint x: 306, endPoint y: 135, distance: 20.4
click at [306, 135] on div at bounding box center [307, 133] width 4 height 4
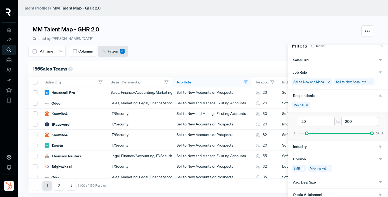
click at [231, 43] on div at bounding box center [194, 98] width 388 height 197
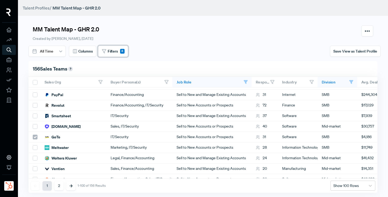
scroll to position [965, 0]
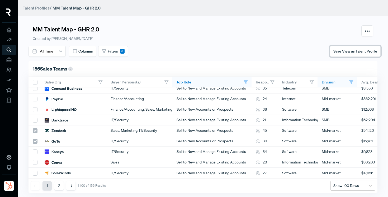
click at [348, 50] on span "Save View as Talent Profile" at bounding box center [355, 51] width 44 height 5
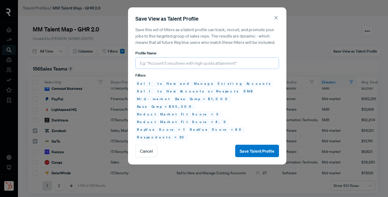
click at [158, 65] on input "text" at bounding box center [207, 63] width 144 height 12
type input "MM Talent Map (Under $90k Base)"
click at [252, 145] on button "Save Talent Profile" at bounding box center [257, 151] width 44 height 12
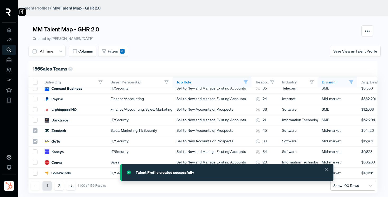
click at [8, 11] on img at bounding box center [8, 12] width 4 height 8
click at [22, 12] on icon at bounding box center [22, 12] width 6 height 6
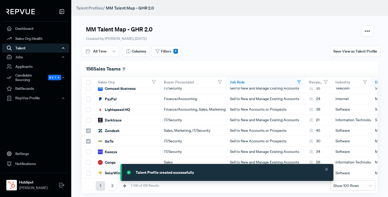
click at [64, 50] on icon "button" at bounding box center [63, 48] width 4 height 4
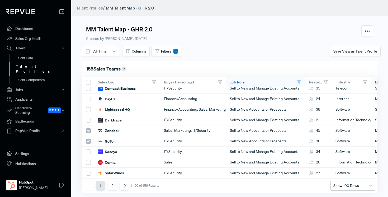
click at [31, 67] on link "Talent Profiles" at bounding box center [42, 68] width 67 height 13
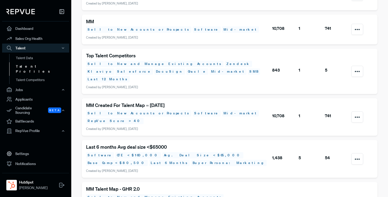
scroll to position [549, 0]
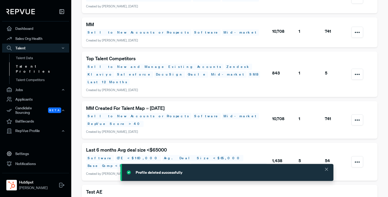
scroll to position [632, 0]
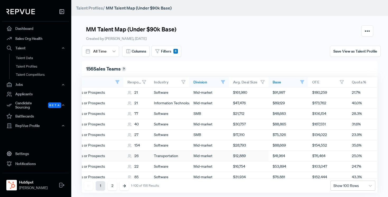
scroll to position [0, 185]
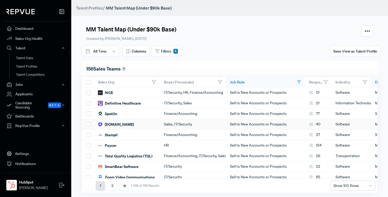
scroll to position [0, 185]
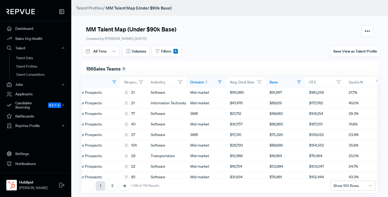
click at [198, 82] on span "Division" at bounding box center [197, 82] width 14 height 5
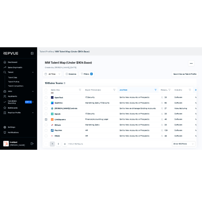
scroll to position [0, 0]
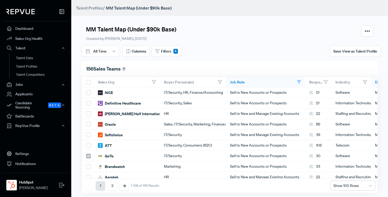
click at [242, 46] on div "Save View as Talent Profile" at bounding box center [305, 51] width 151 height 11
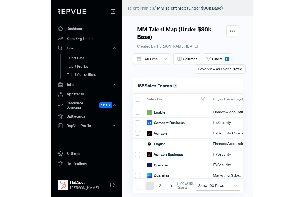
scroll to position [138, 2]
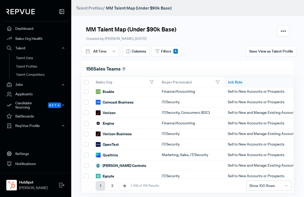
click at [60, 14] on icon at bounding box center [62, 11] width 6 height 6
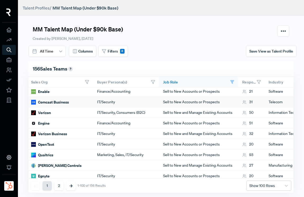
scroll to position [139, 13]
click at [81, 51] on span "Columns" at bounding box center [85, 52] width 15 height 6
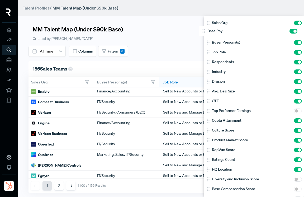
drag, startPoint x: 208, startPoint y: 92, endPoint x: 202, endPoint y: 29, distance: 63.0
click at [202, 29] on body "Talent Profiles / MM Talent Map (Under $90k Base) MM Talent Map (Under $90k Bas…" at bounding box center [152, 98] width 304 height 197
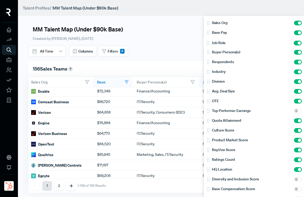
drag, startPoint x: 208, startPoint y: 53, endPoint x: 208, endPoint y: 42, distance: 10.8
click at [208, 42] on div "Sales Org Base Pay Buyer Persona(s) Job Role Respondents Industry Division Avg.…" at bounding box center [254, 106] width 100 height 181
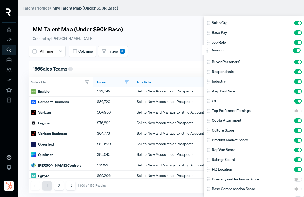
drag, startPoint x: 208, startPoint y: 81, endPoint x: 207, endPoint y: 49, distance: 32.5
click at [207, 49] on div "Sales Org Base Pay Job Role Buyer Persona(s) Respondents Industry Division Avg.…" at bounding box center [254, 106] width 100 height 181
click at [178, 50] on div at bounding box center [152, 98] width 304 height 197
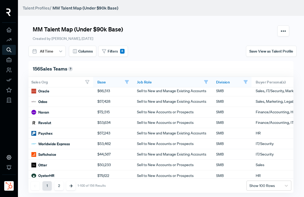
scroll to position [965, 13]
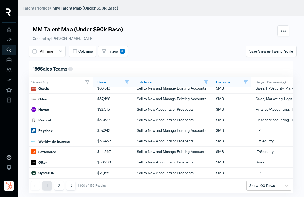
click at [59, 185] on button "2" at bounding box center [58, 185] width 9 height 9
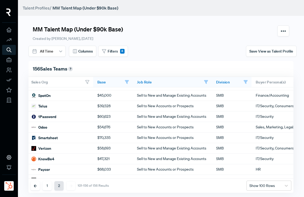
scroll to position [0, 13]
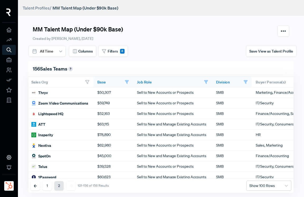
click at [47, 188] on button "1" at bounding box center [46, 185] width 9 height 9
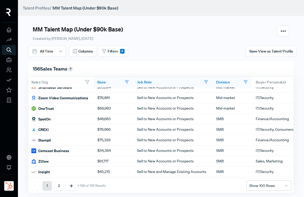
scroll to position [830, 13]
